Goal: Task Accomplishment & Management: Manage account settings

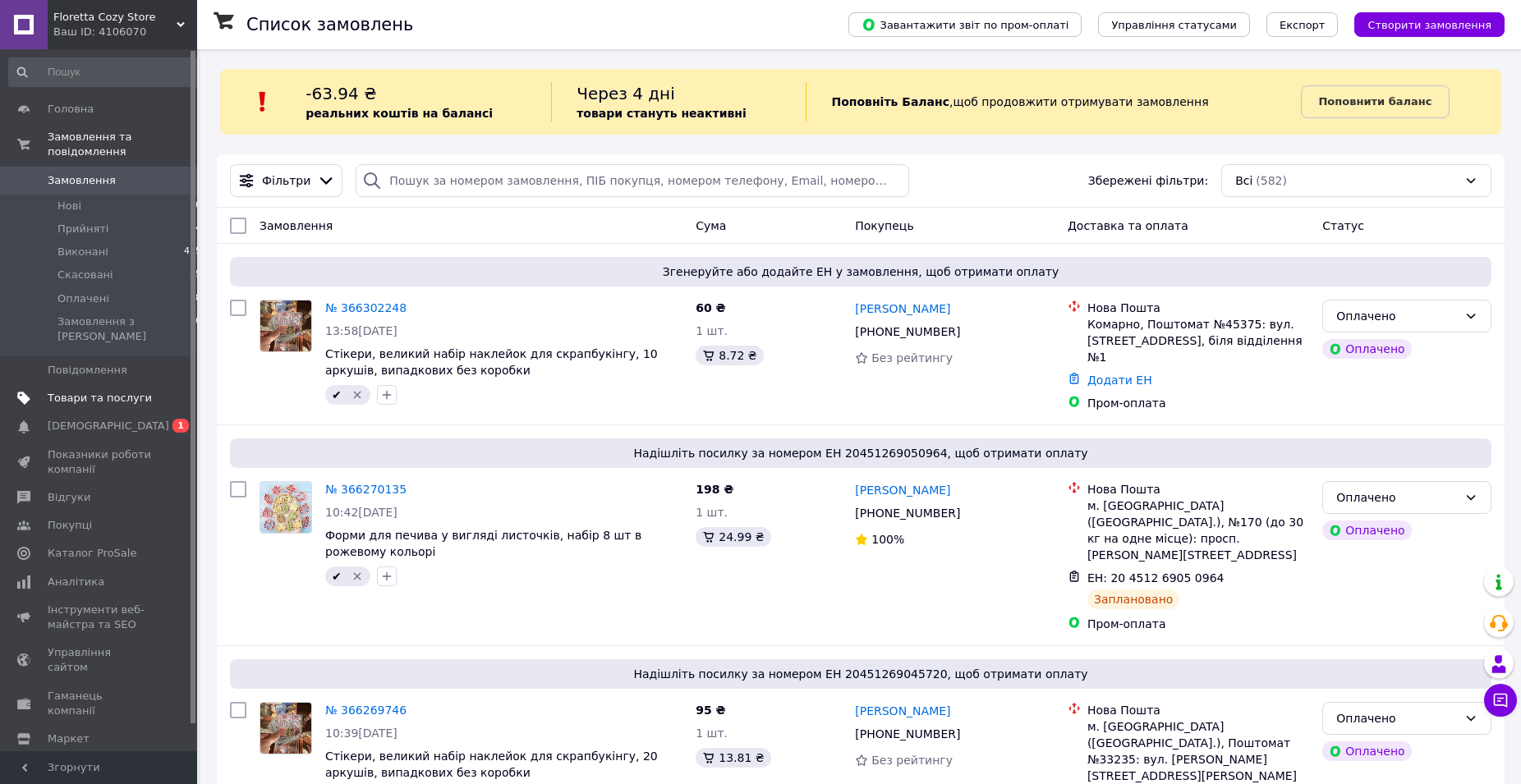
click at [111, 391] on span "Товари та послуги" at bounding box center [100, 398] width 104 height 15
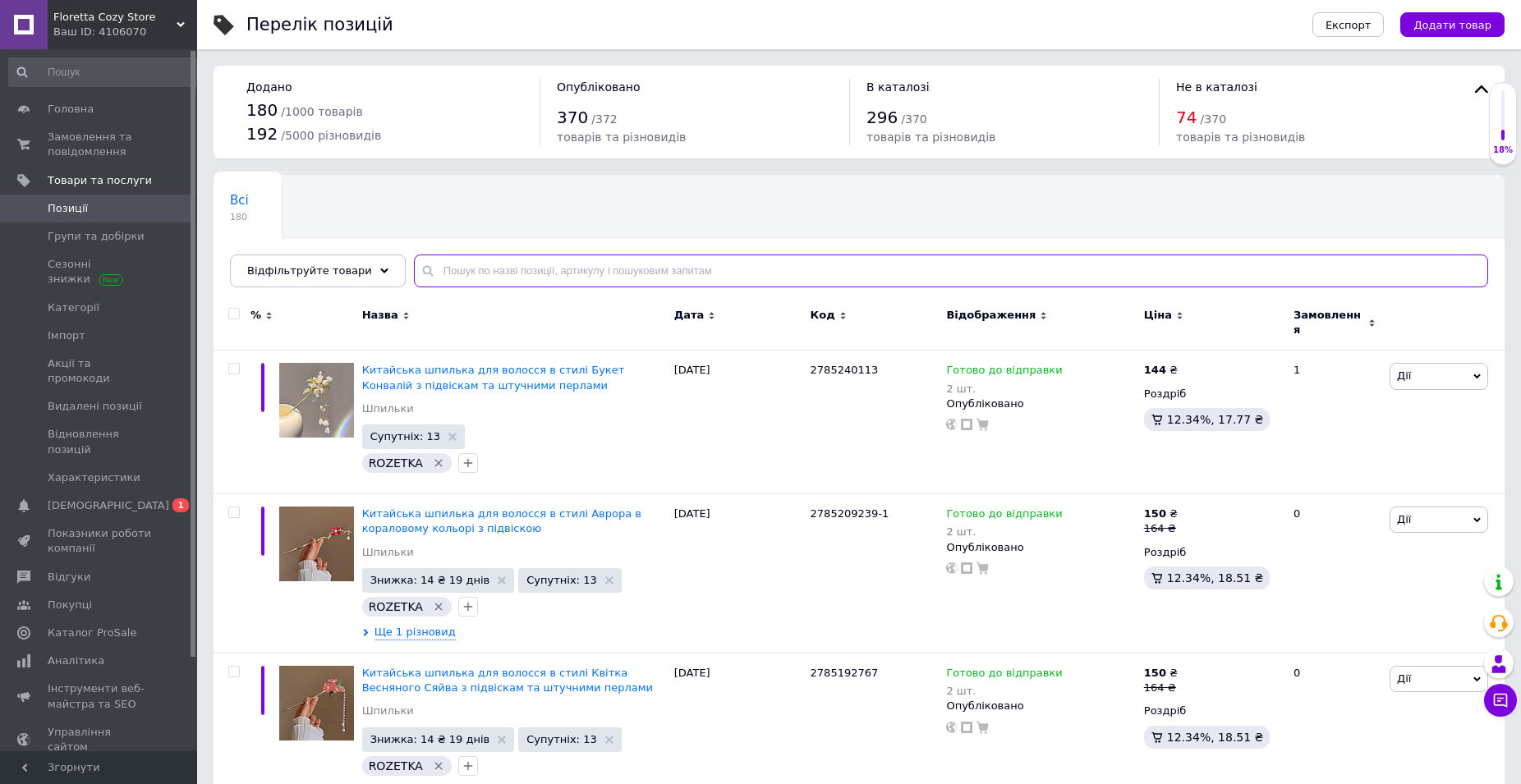
click at [450, 266] on input "text" at bounding box center [951, 271] width 1074 height 33
paste input "А0101"
click at [487, 190] on div "Всі 180 Ok Відфільтровано... Зберегти" at bounding box center [859, 239] width 1291 height 135
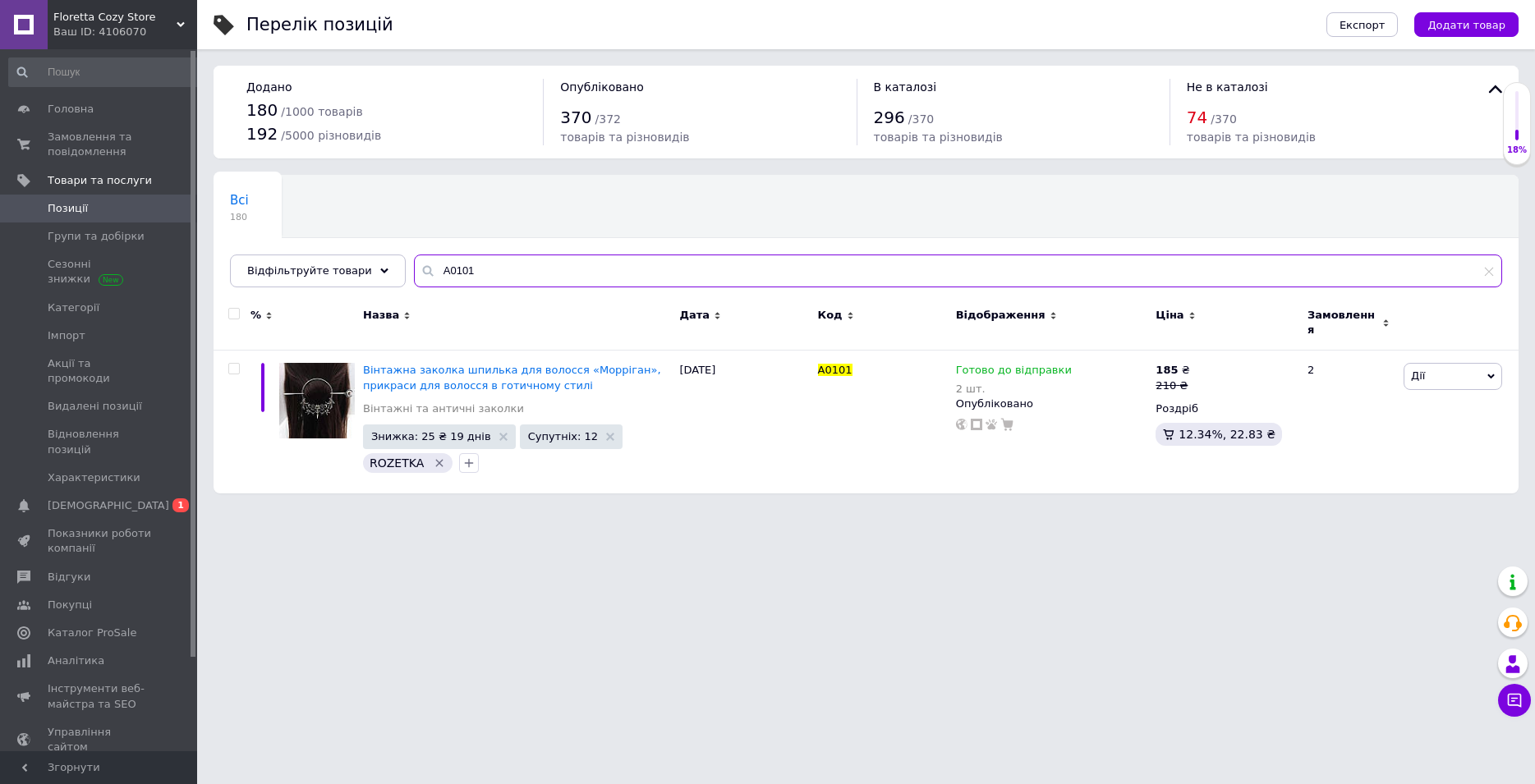
drag, startPoint x: 496, startPoint y: 272, endPoint x: 403, endPoint y: 266, distance: 93.2
click at [414, 266] on input "А0101" at bounding box center [958, 271] width 1088 height 33
paste input "3"
click at [496, 234] on div "Всі 180 Ok Відфільтровано... Зберегти" at bounding box center [866, 239] width 1305 height 135
drag, startPoint x: 478, startPoint y: 256, endPoint x: 419, endPoint y: 251, distance: 59.2
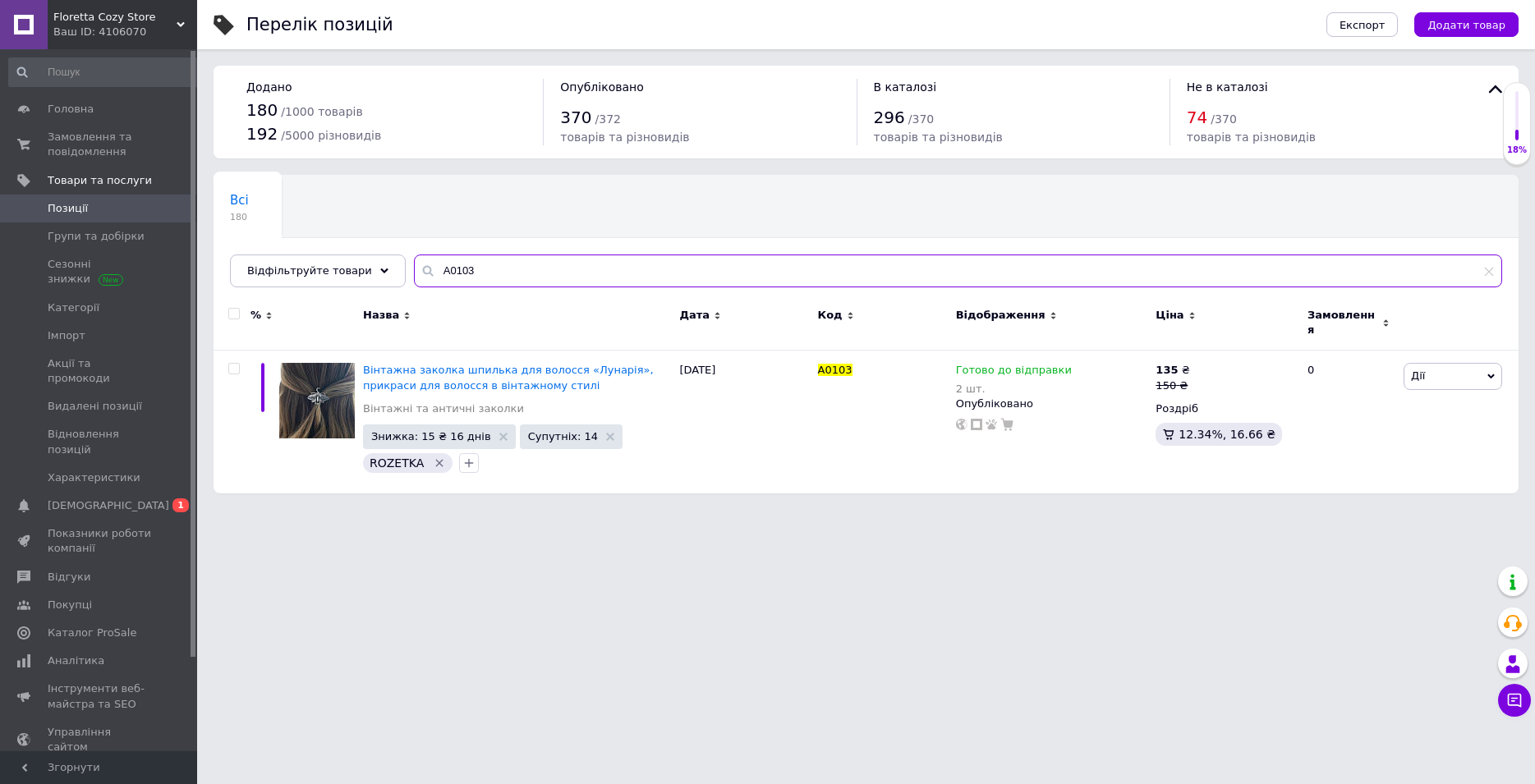
click at [414, 263] on input "А0103" at bounding box center [958, 271] width 1088 height 33
paste input "055-1"
click at [467, 224] on div "Всі 180 Ok Відфільтровано... Зберегти" at bounding box center [866, 239] width 1305 height 135
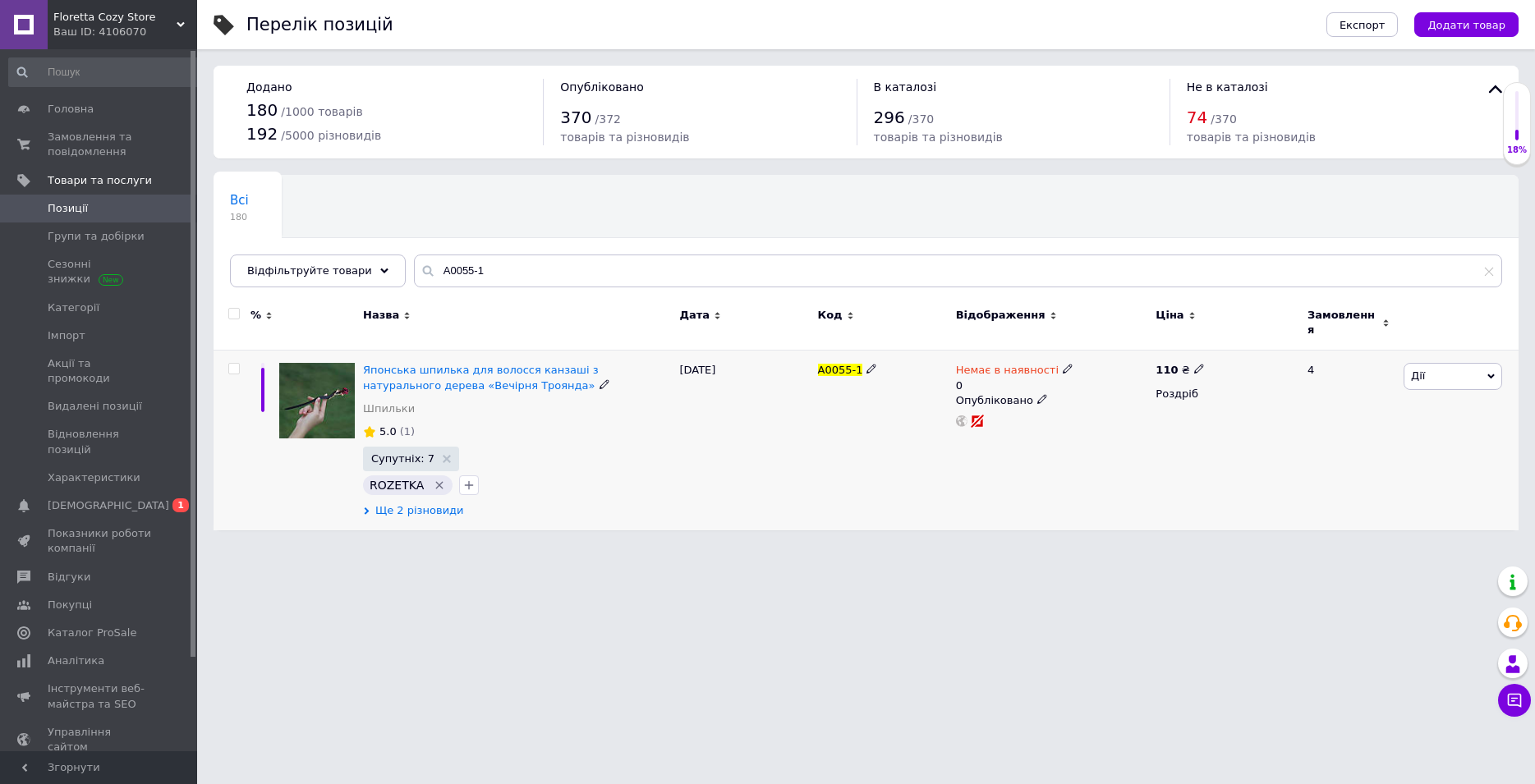
click at [443, 503] on span "Ще 2 різновиди" at bounding box center [420, 510] width 89 height 15
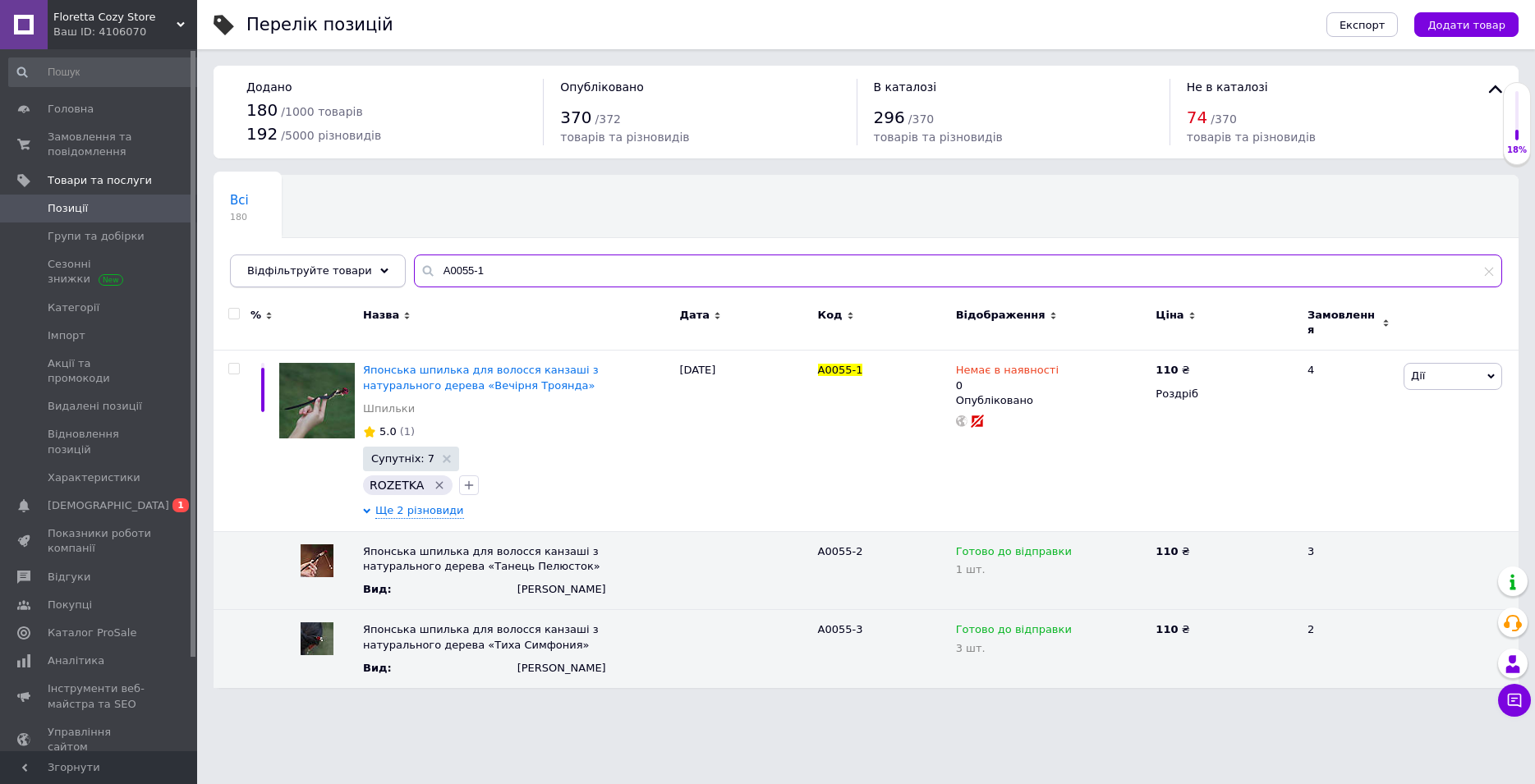
drag, startPoint x: 488, startPoint y: 275, endPoint x: 358, endPoint y: 274, distance: 130.0
click at [414, 274] on input "А0055-1" at bounding box center [958, 271] width 1088 height 33
paste input "6"
click at [487, 232] on div "Всі 180 Ok Відфільтровано... Зберегти" at bounding box center [866, 239] width 1305 height 135
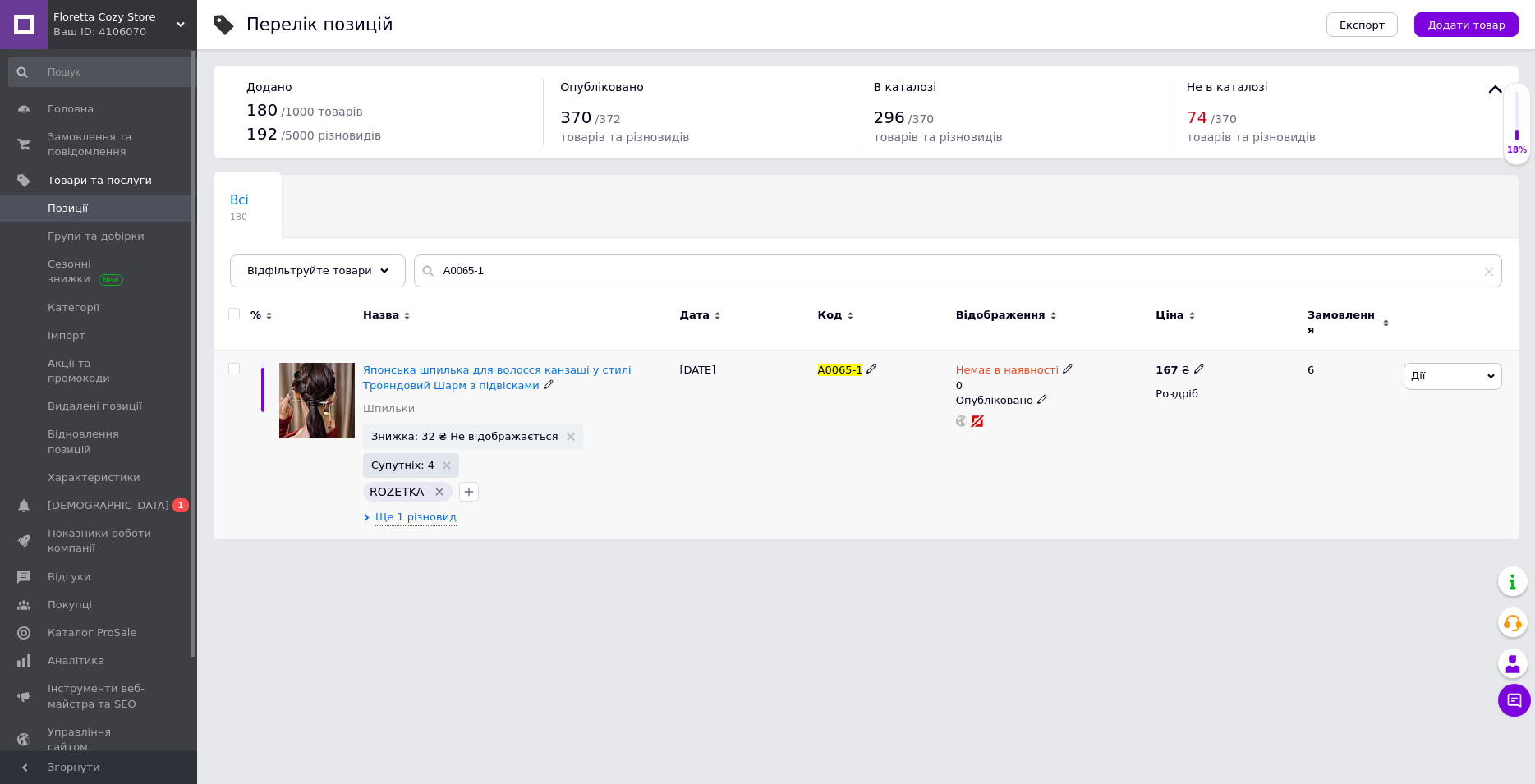
click at [417, 486] on div "Японська шпилька для волосся канзаші у стилі Трояндовий Шарм з підвісками Шпиль…" at bounding box center [516, 444] width 316 height 188
click at [445, 509] on span "Ще 1 різновид" at bounding box center [416, 517] width 82 height 15
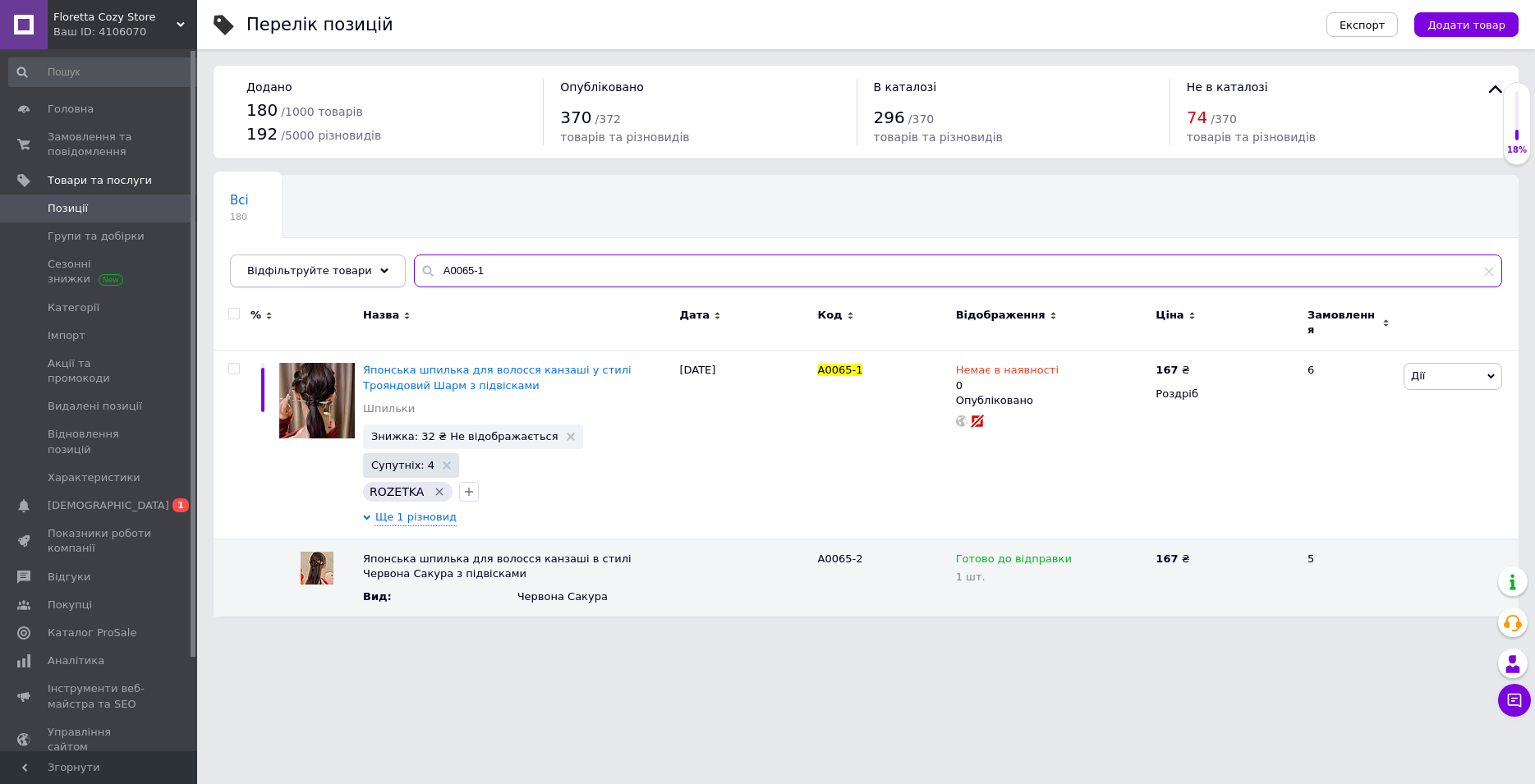
drag, startPoint x: 510, startPoint y: 255, endPoint x: 345, endPoint y: 264, distance: 165.2
click at [414, 265] on div "А0065-1" at bounding box center [958, 271] width 1088 height 33
paste input "04-2"
type input "А0004-2"
click at [488, 206] on div "Всі 180 Ok Відфільтровано... Зберегти" at bounding box center [866, 239] width 1305 height 135
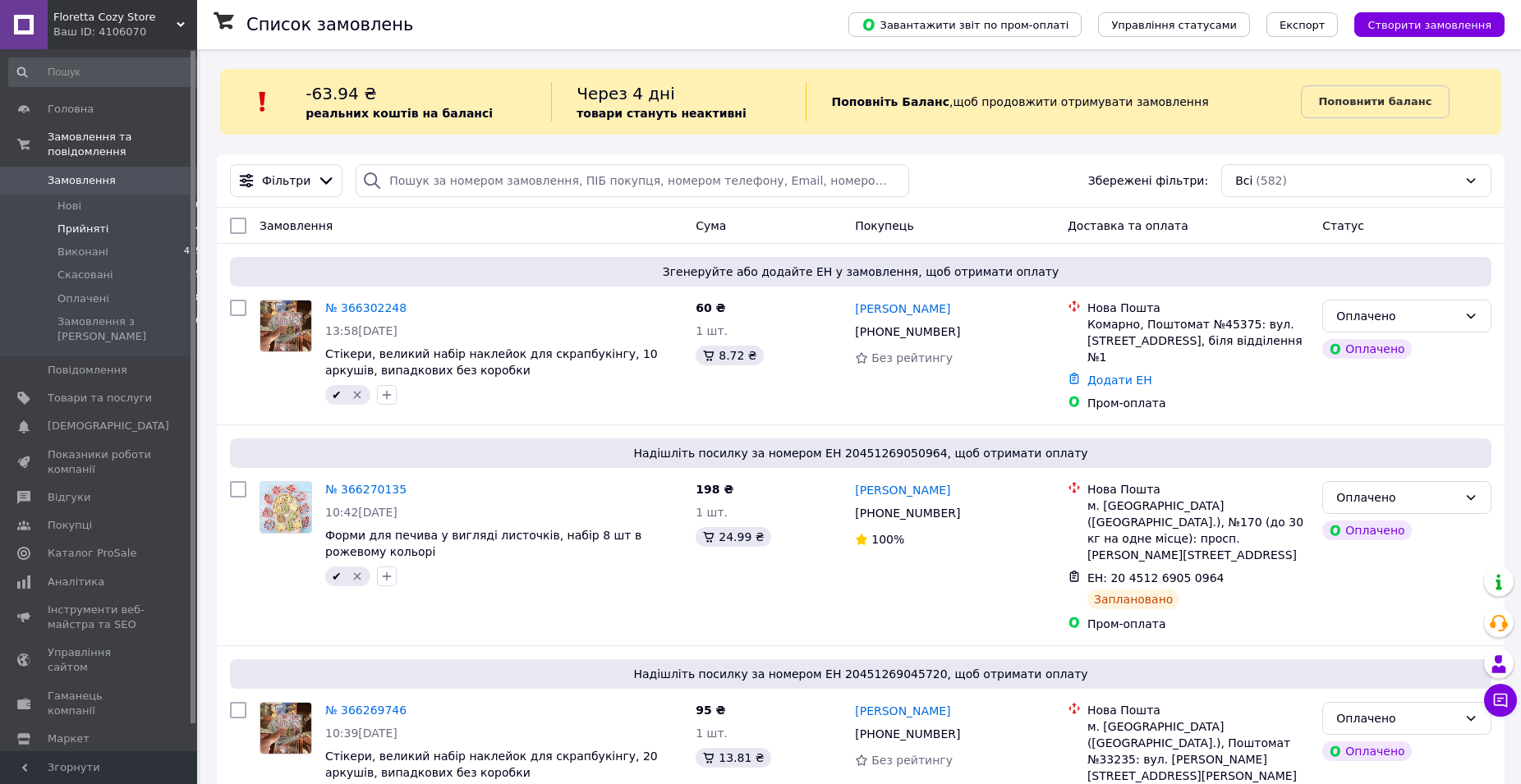
click at [106, 218] on li "Прийняті 14" at bounding box center [106, 229] width 211 height 23
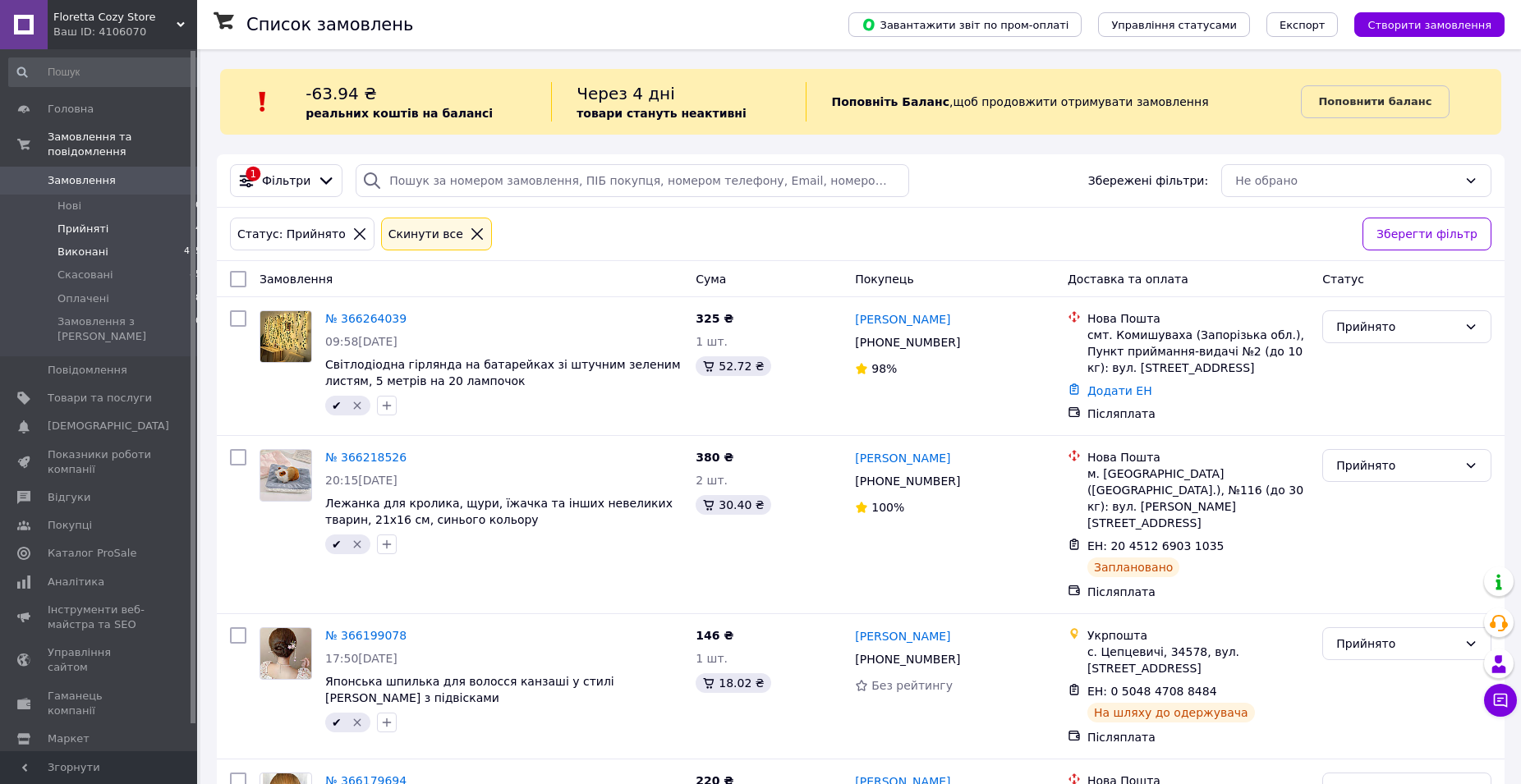
click at [92, 245] on span "Виконані" at bounding box center [83, 252] width 51 height 15
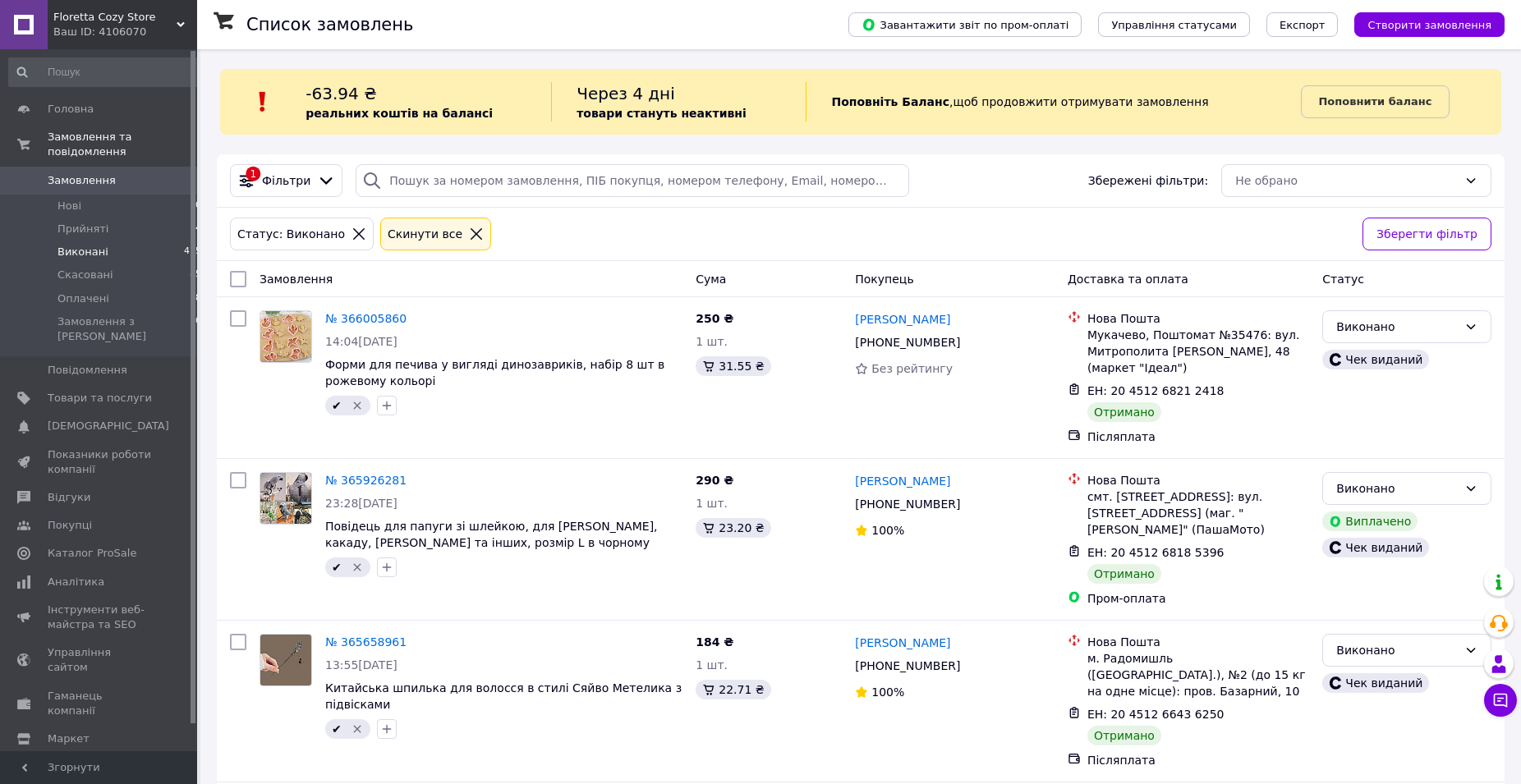
click at [65, 173] on span "Замовлення" at bounding box center [82, 181] width 68 height 15
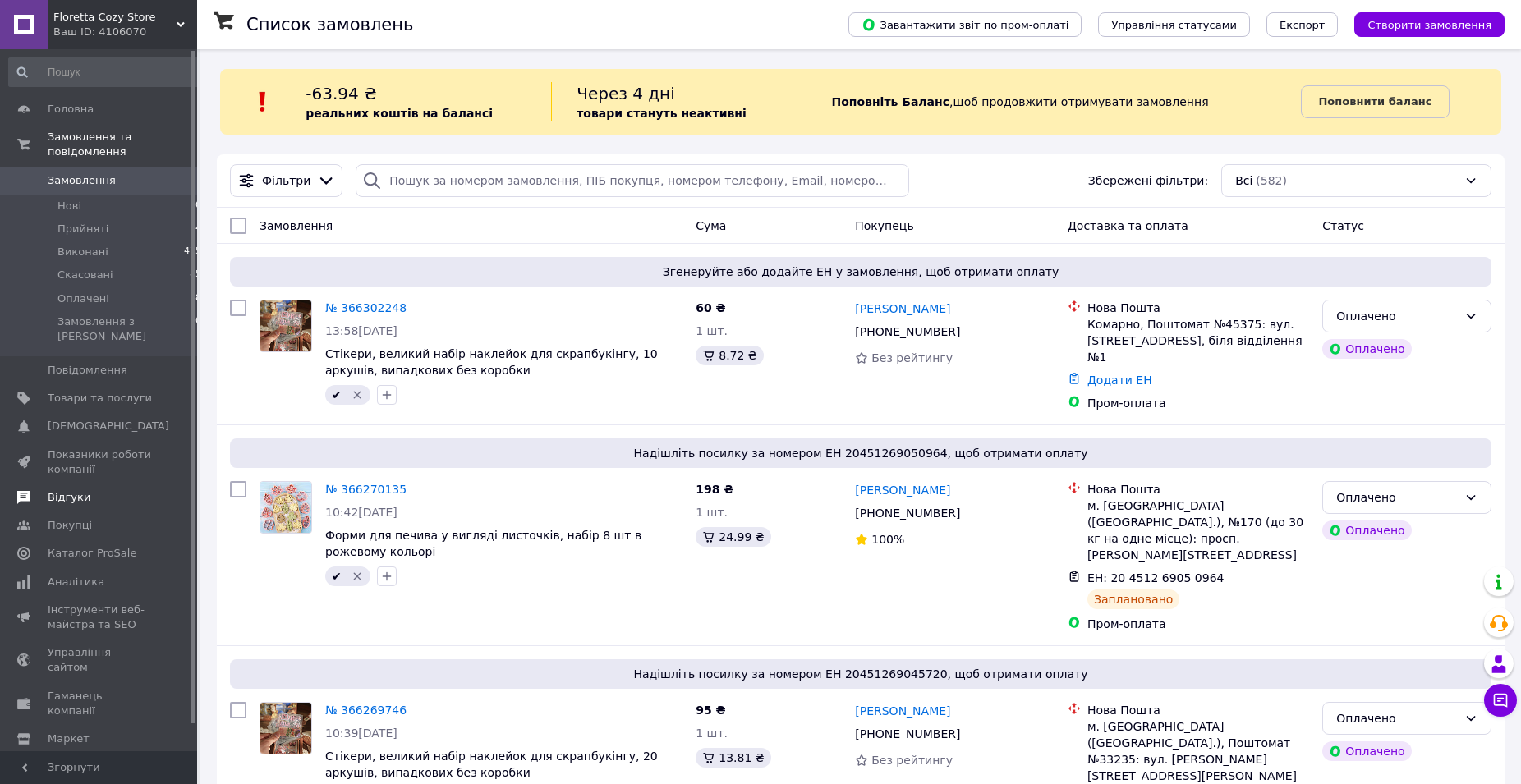
click at [79, 490] on span "Відгуки" at bounding box center [69, 497] width 43 height 15
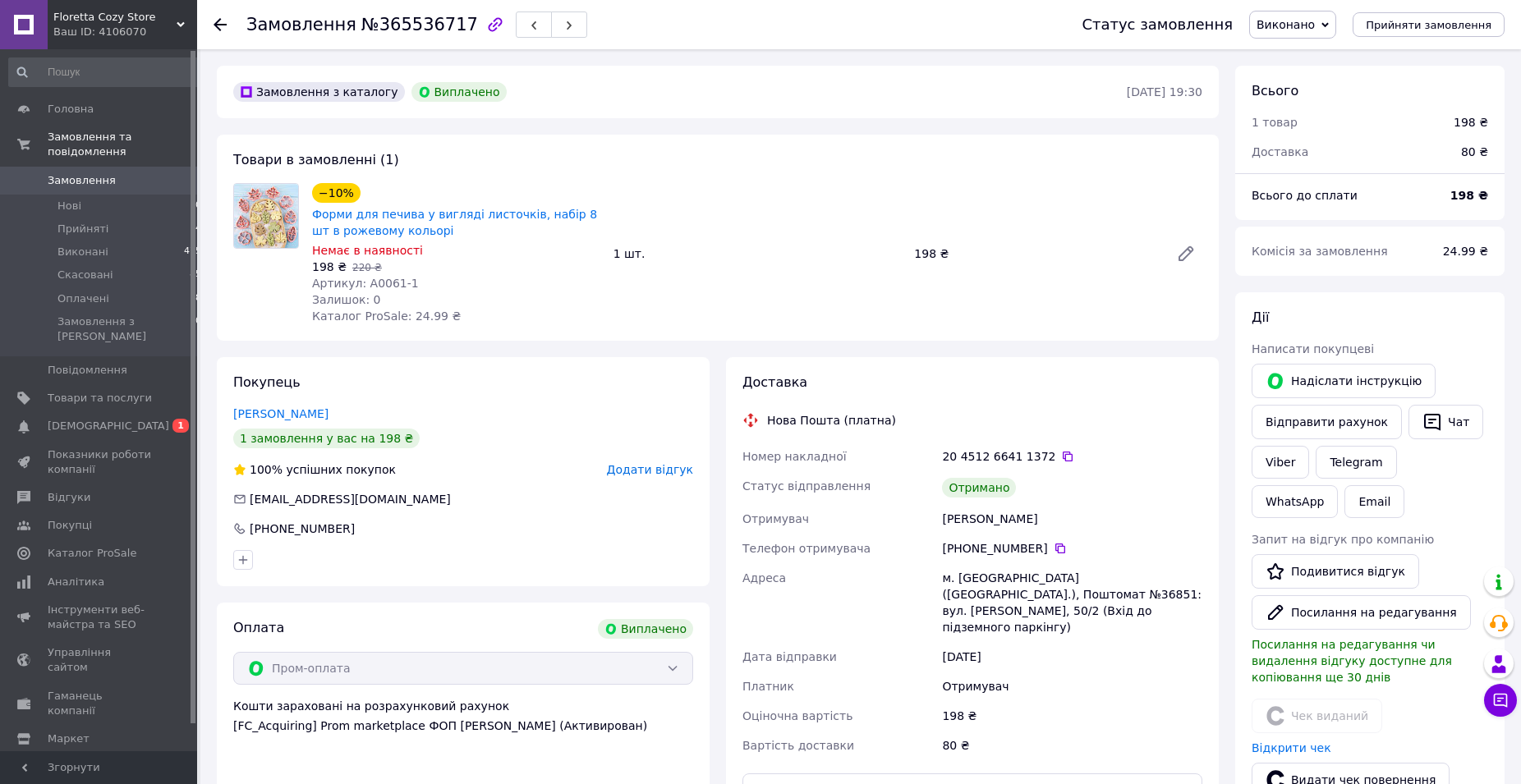
scroll to position [79, 0]
click at [110, 173] on span "Замовлення" at bounding box center [100, 181] width 104 height 15
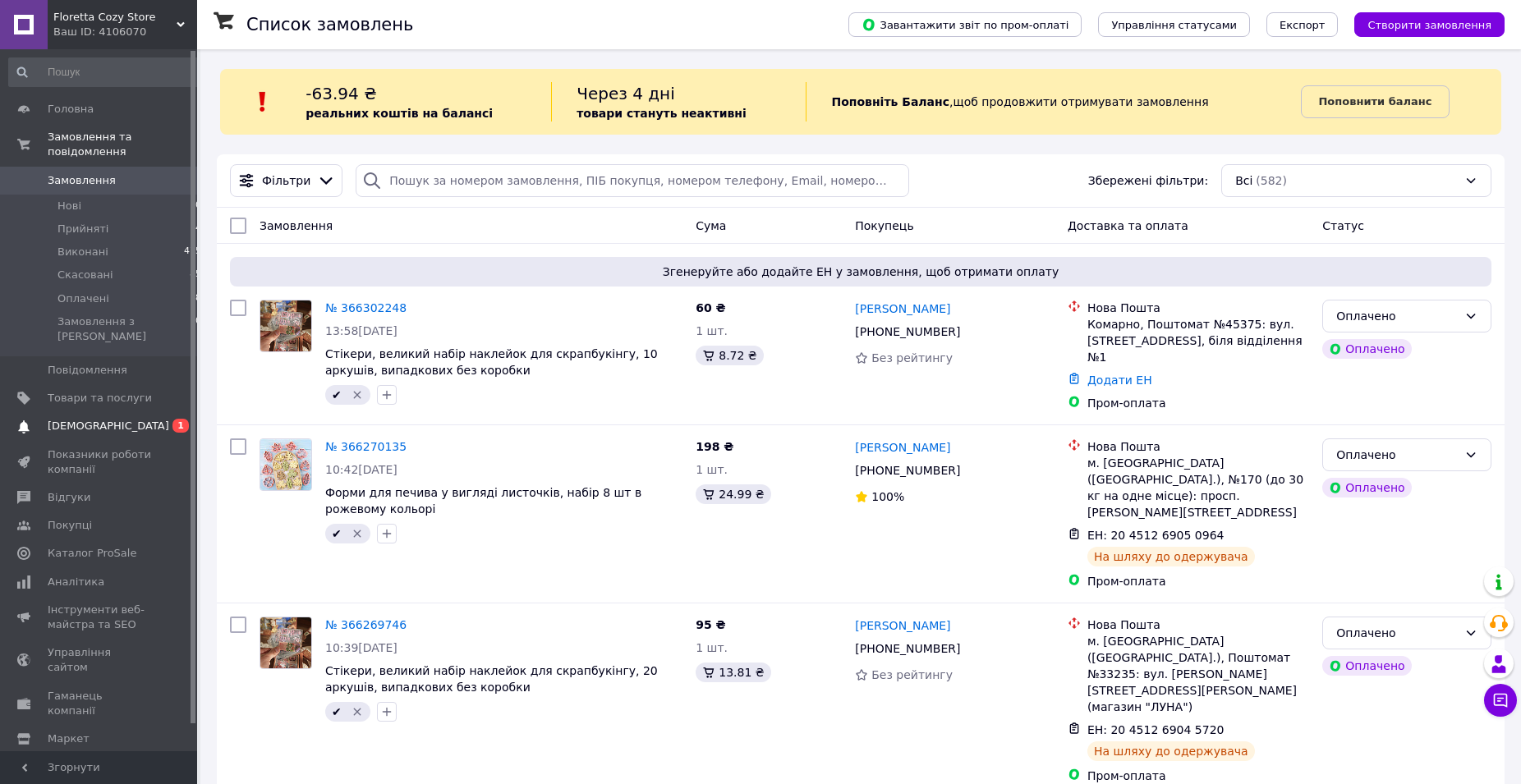
click at [92, 412] on link "Сповіщення 0 1" at bounding box center [106, 426] width 211 height 28
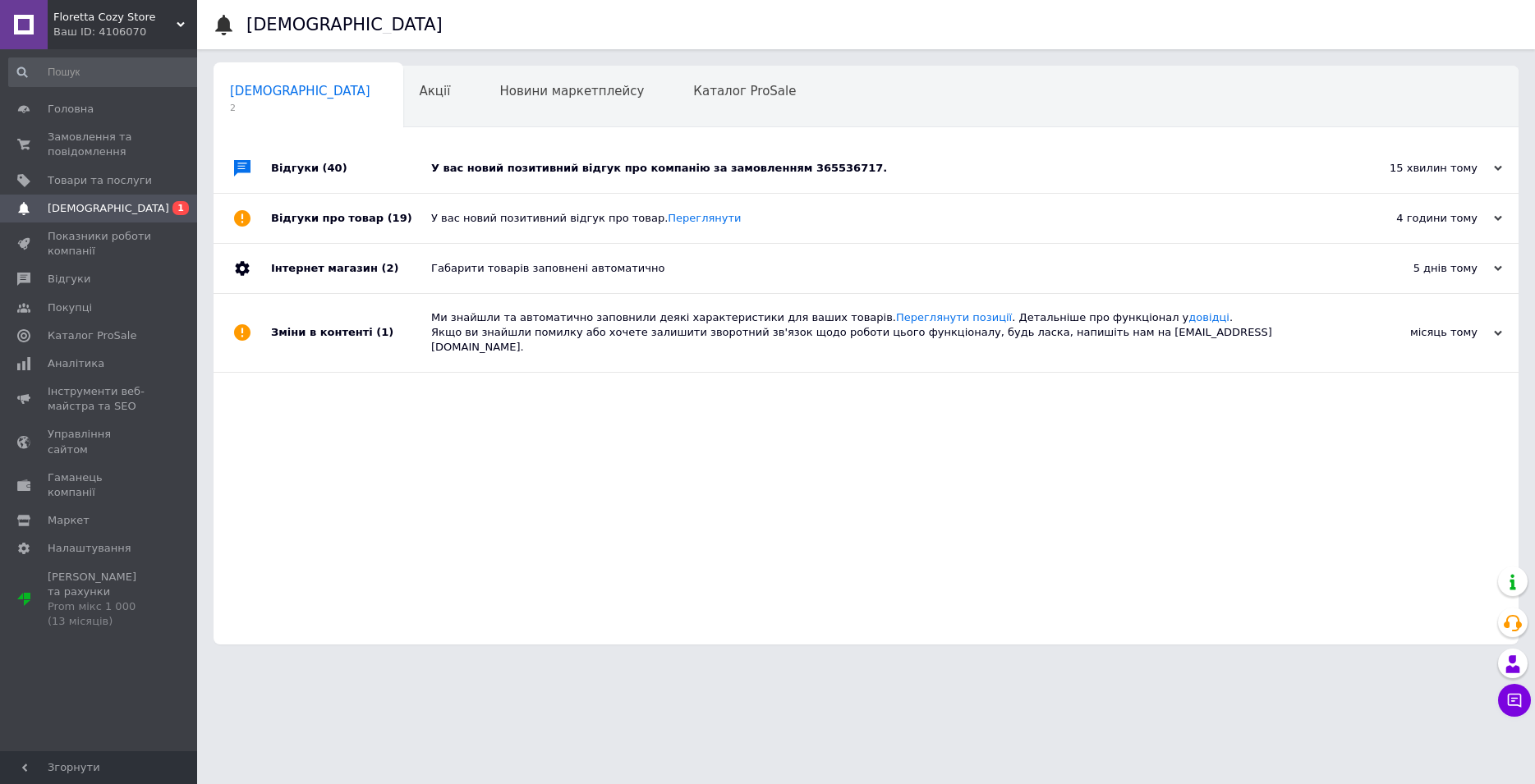
click at [570, 173] on div "У вас новий позитивний відгук про компанію за замовленням 365536717." at bounding box center [884, 168] width 906 height 15
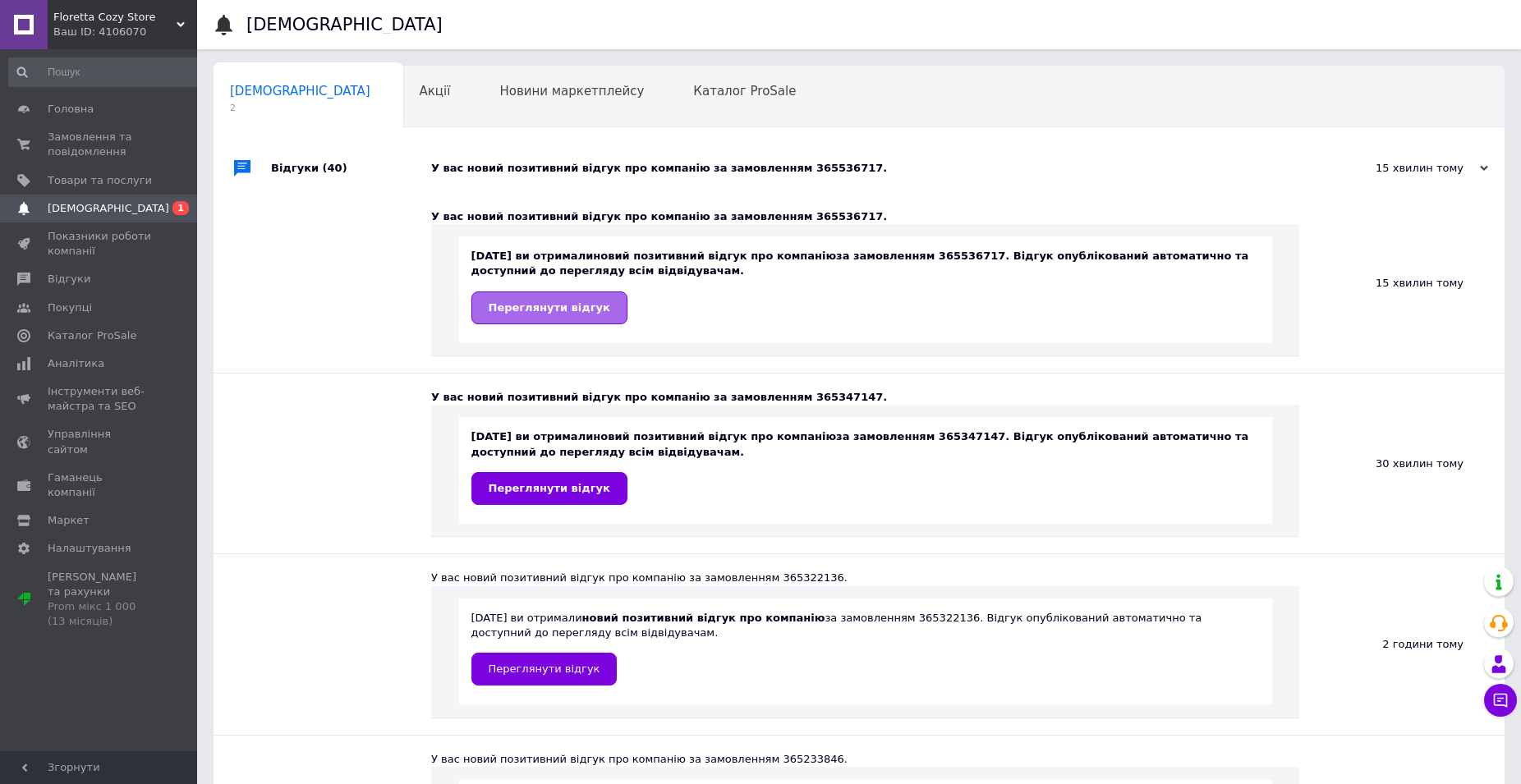
click at [551, 317] on link "Переглянути відгук" at bounding box center [549, 307] width 156 height 33
